Goal: Information Seeking & Learning: Stay updated

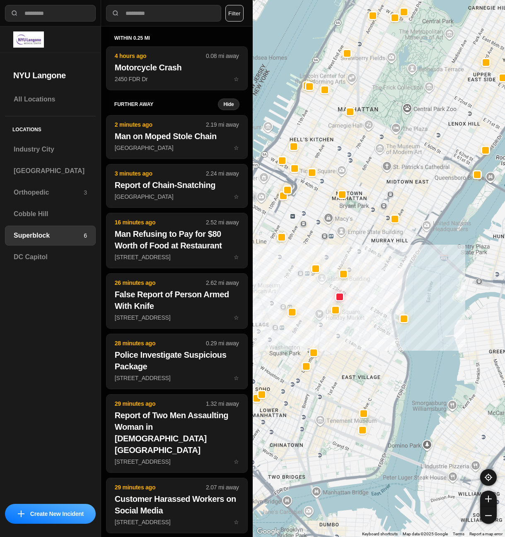
select select "*"
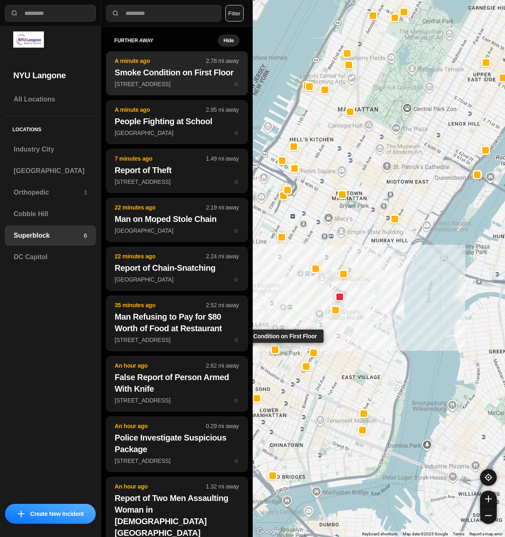
click at [145, 78] on h2 "Smoke Condition on First Floor" at bounding box center [177, 73] width 124 height 12
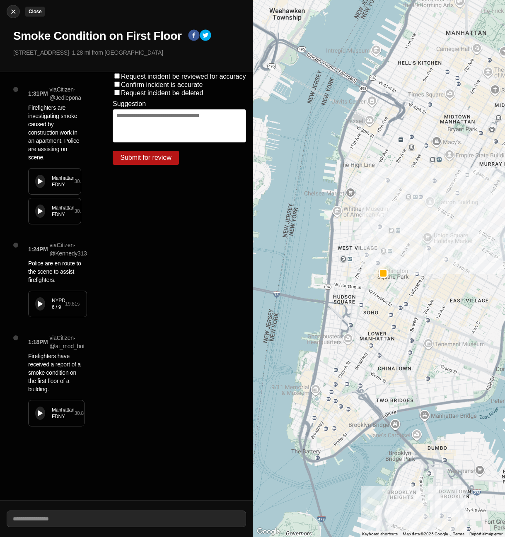
click at [19, 13] on div at bounding box center [13, 11] width 12 height 8
select select "*"
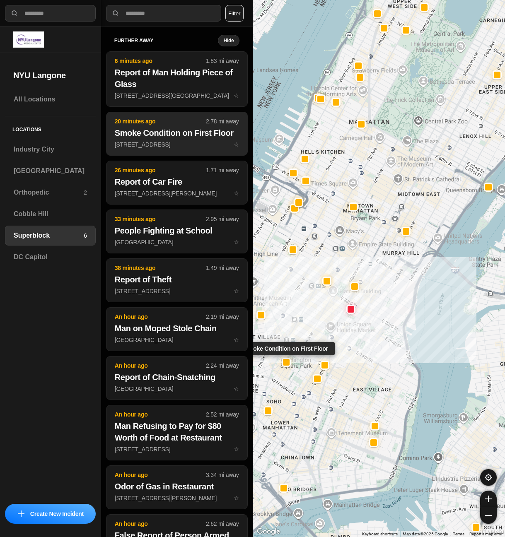
click at [174, 127] on h2 "Smoke Condition on First Floor" at bounding box center [177, 133] width 124 height 12
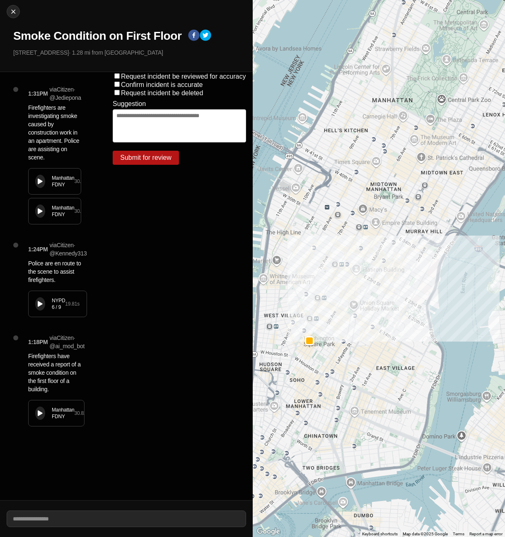
click at [166, 49] on p "[STREET_ADDRESS] · 1.28 mi from [GEOGRAPHIC_DATA]" at bounding box center [129, 52] width 233 height 8
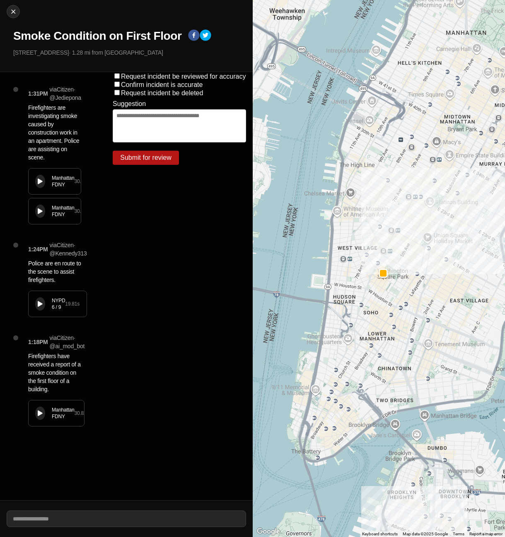
click at [7, 4] on div "Close Smoke Condition on First Floor [STREET_ADDRESS] · 1.28 mi from [GEOGRAPHI…" at bounding box center [126, 36] width 253 height 72
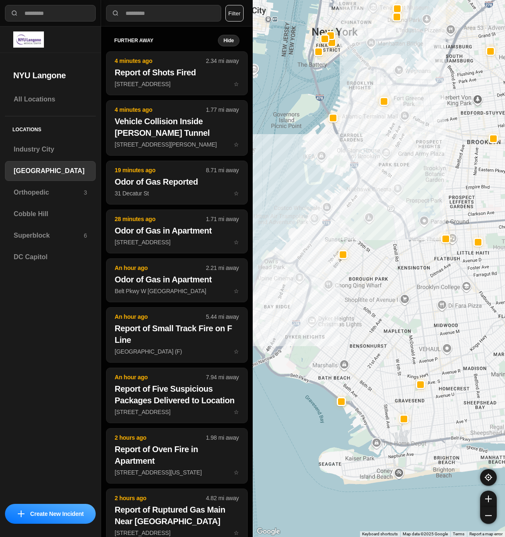
select select "*"
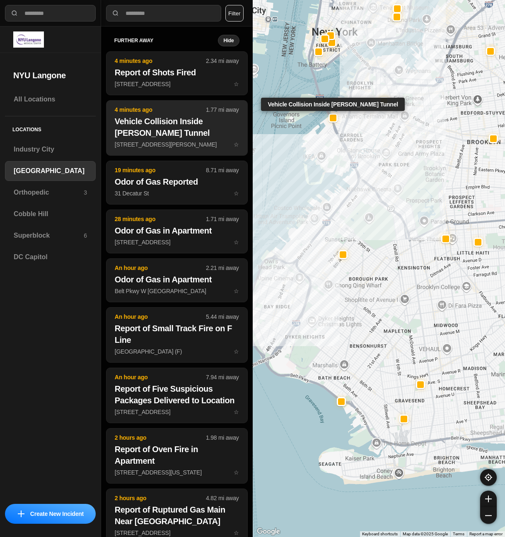
click at [203, 129] on h2 "Vehicle Collision Inside Hugh L. Carey Tunnel" at bounding box center [177, 127] width 124 height 23
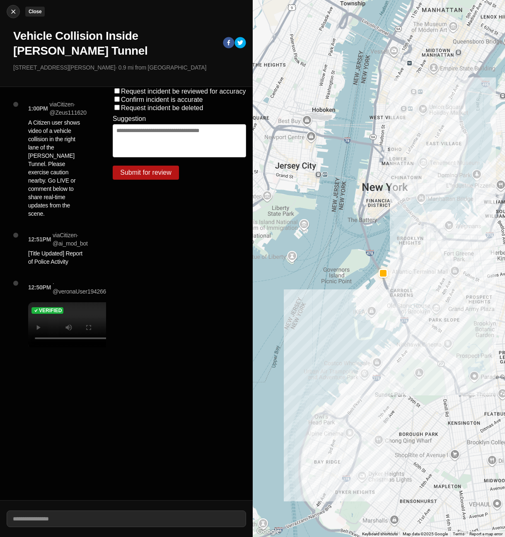
click at [12, 8] on img at bounding box center [13, 11] width 8 height 8
select select "*"
